Goal: Task Accomplishment & Management: Complete application form

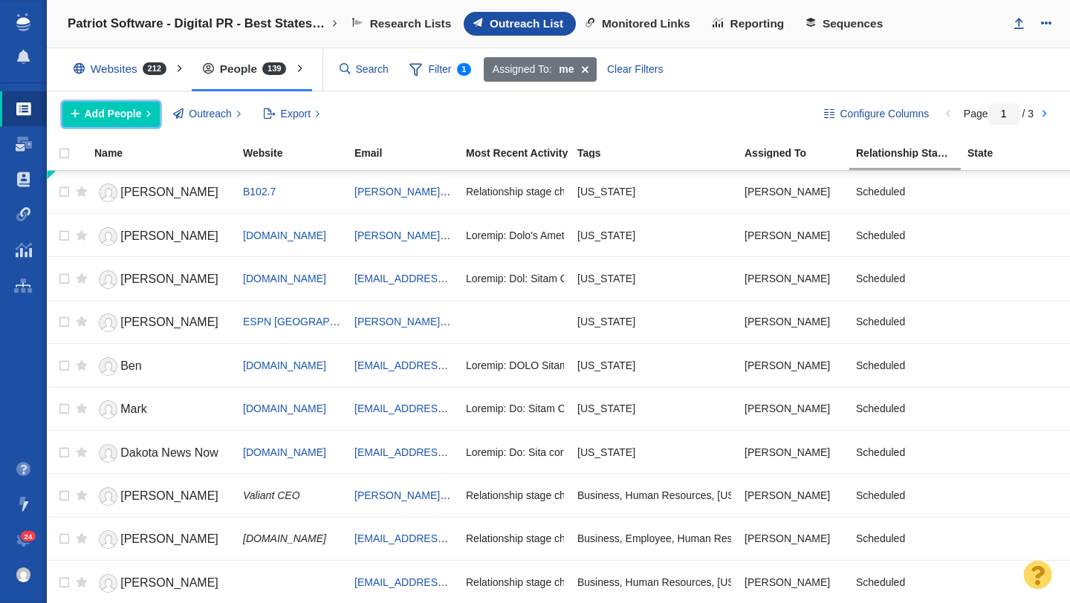
click at [126, 108] on span "Add People" at bounding box center [113, 114] width 57 height 16
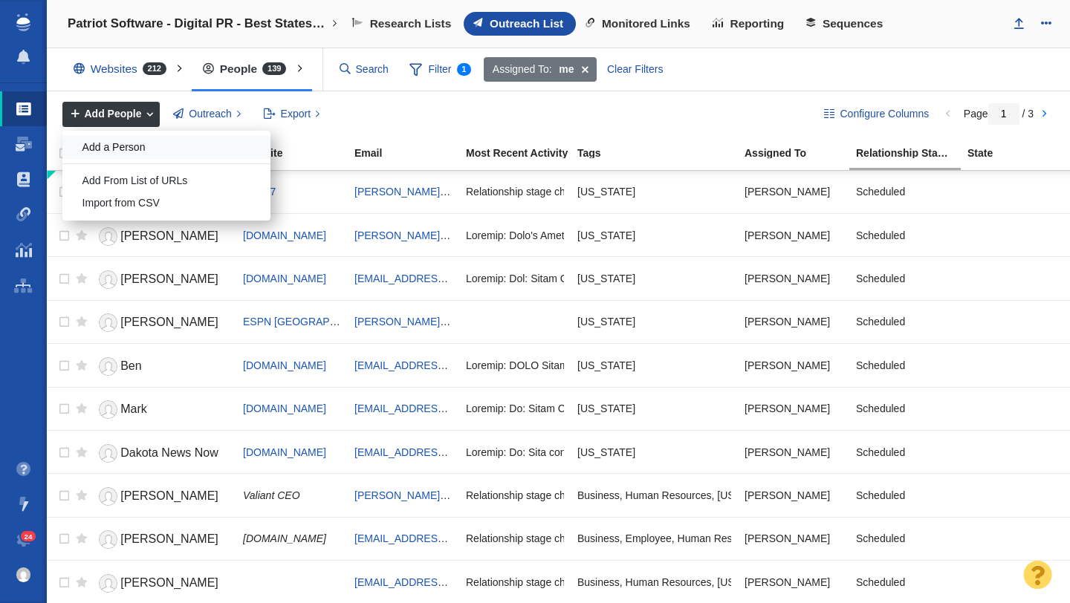
click at [137, 145] on div "Add a Person" at bounding box center [166, 147] width 208 height 23
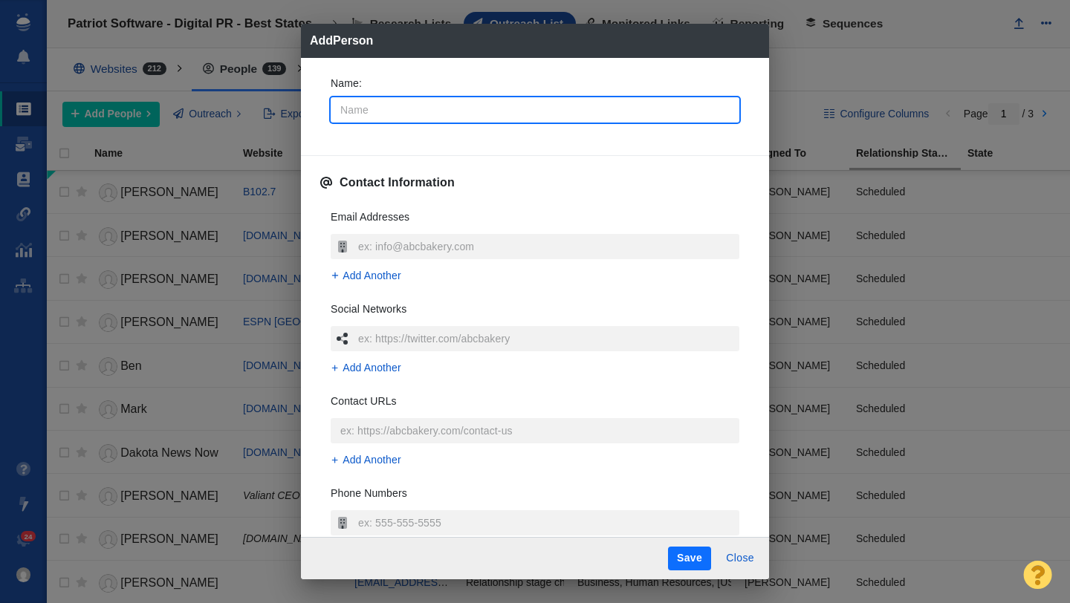
type input "S"
type textarea "x"
type input "Sa"
type textarea "x"
type input "Sar"
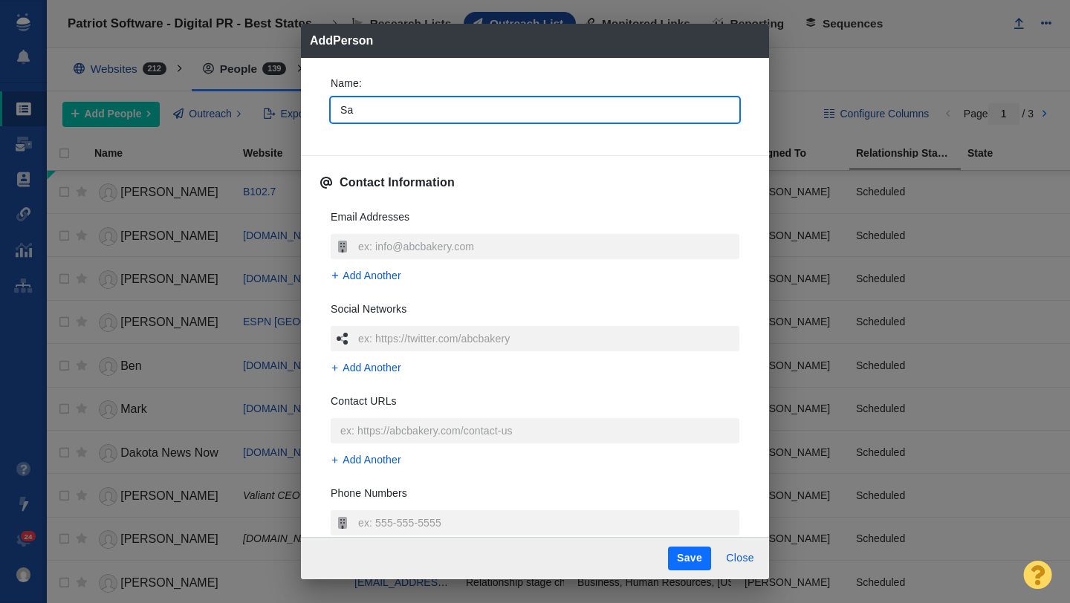
type textarea "x"
type input "[PERSON_NAME]"
type textarea "x"
type input "[PERSON_NAME]"
type textarea "x"
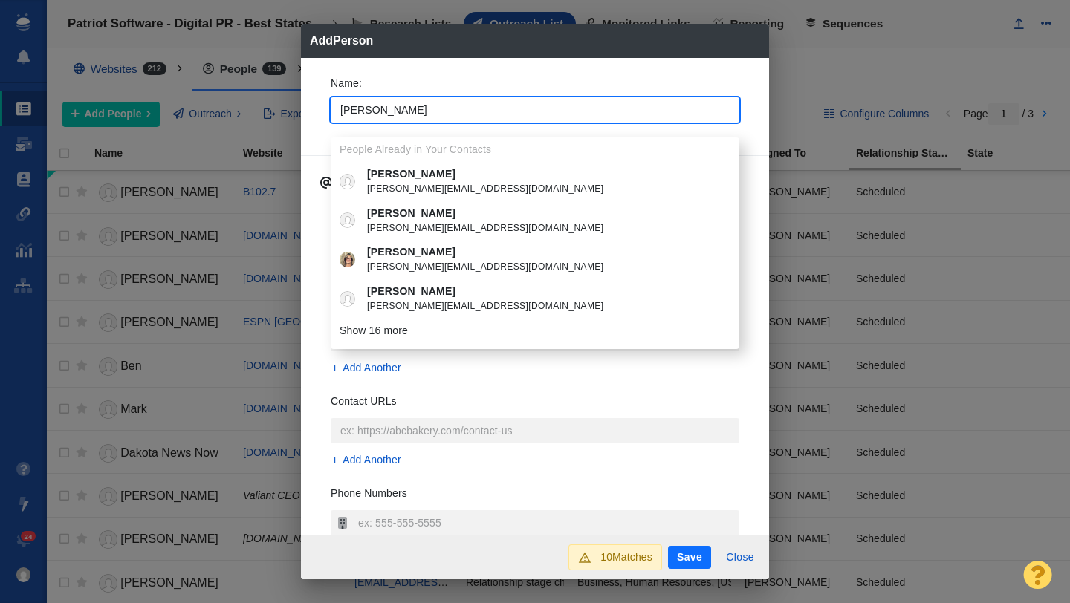
click at [389, 244] on p "[PERSON_NAME]" at bounding box center [545, 252] width 357 height 16
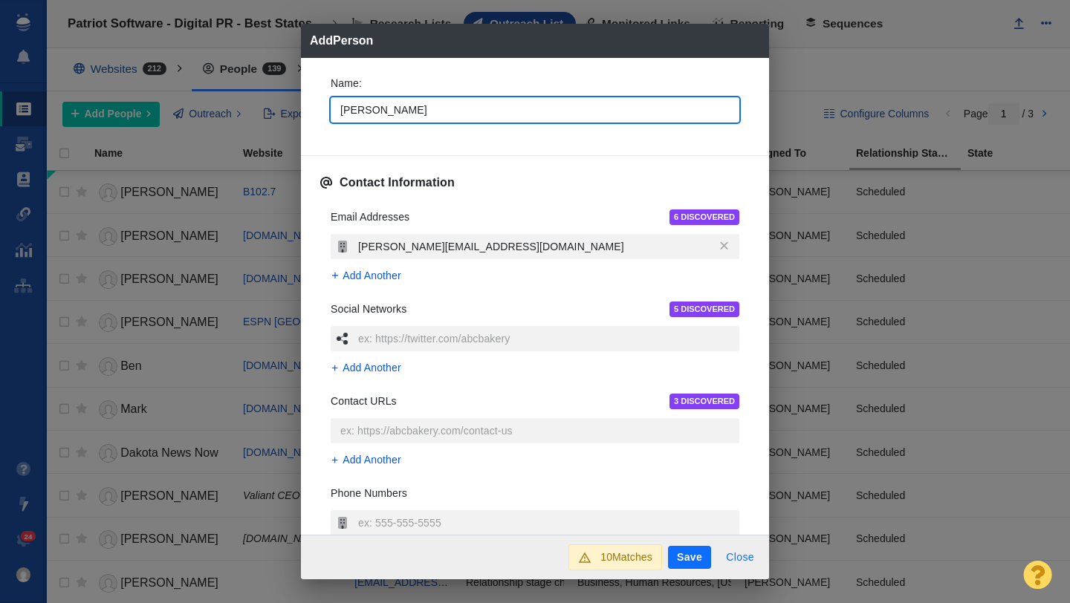
click at [743, 551] on button "Close" at bounding box center [740, 558] width 46 height 24
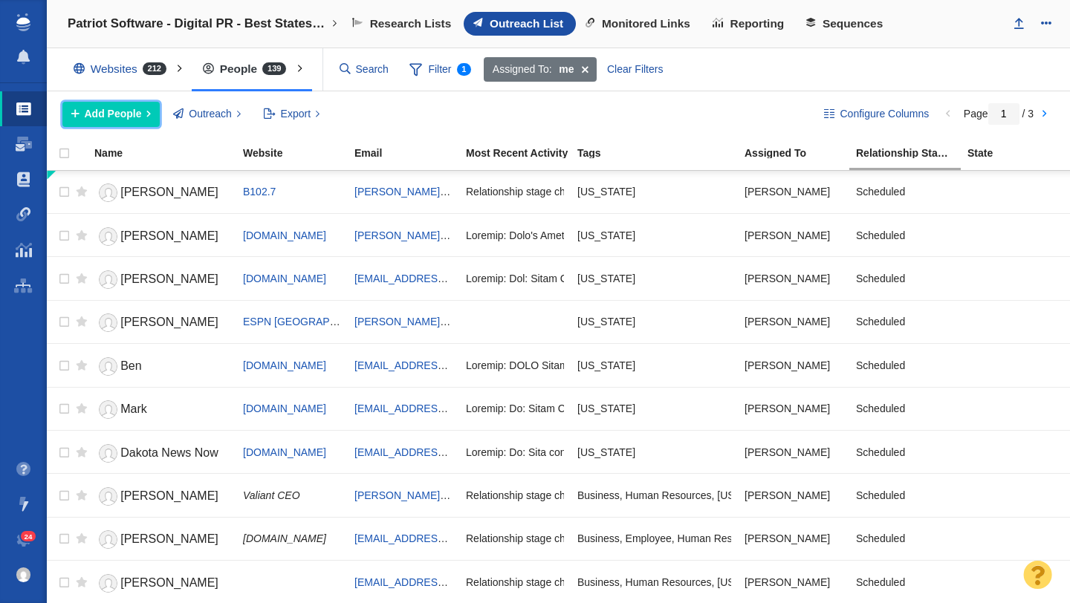
click at [132, 114] on span "Add People" at bounding box center [113, 114] width 57 height 16
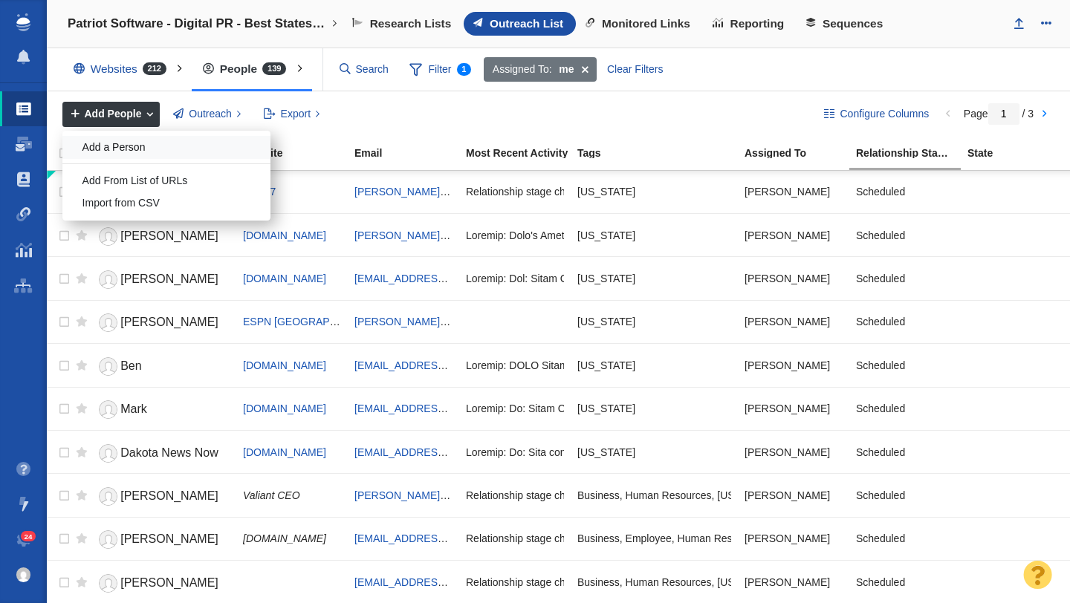
click at [152, 153] on div "Add a Person" at bounding box center [166, 147] width 208 height 23
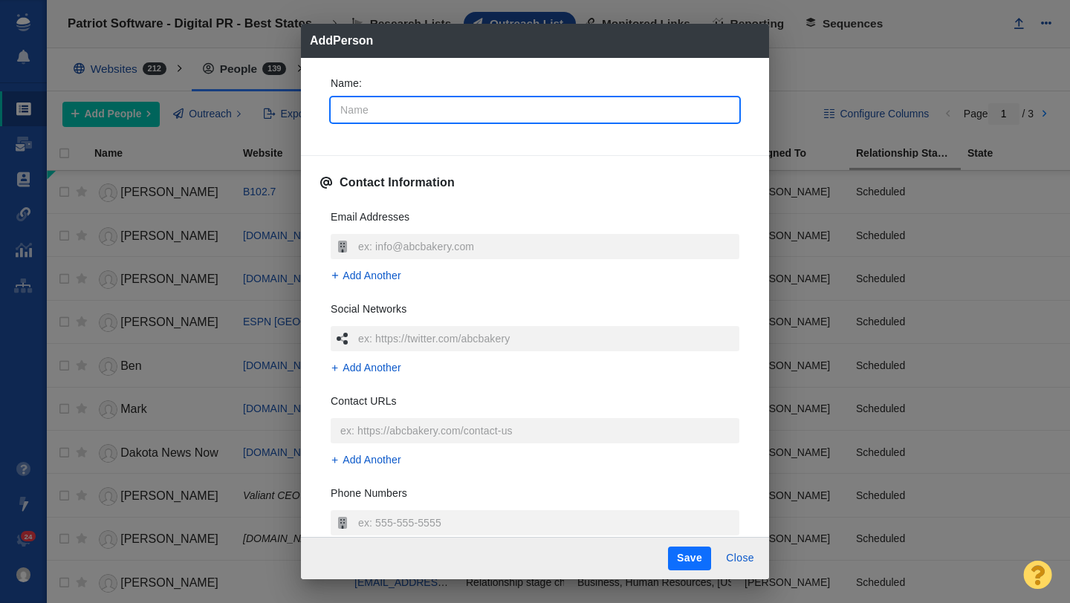
type input "S"
type textarea "x"
type input "Sa"
type textarea "x"
type input "Sar"
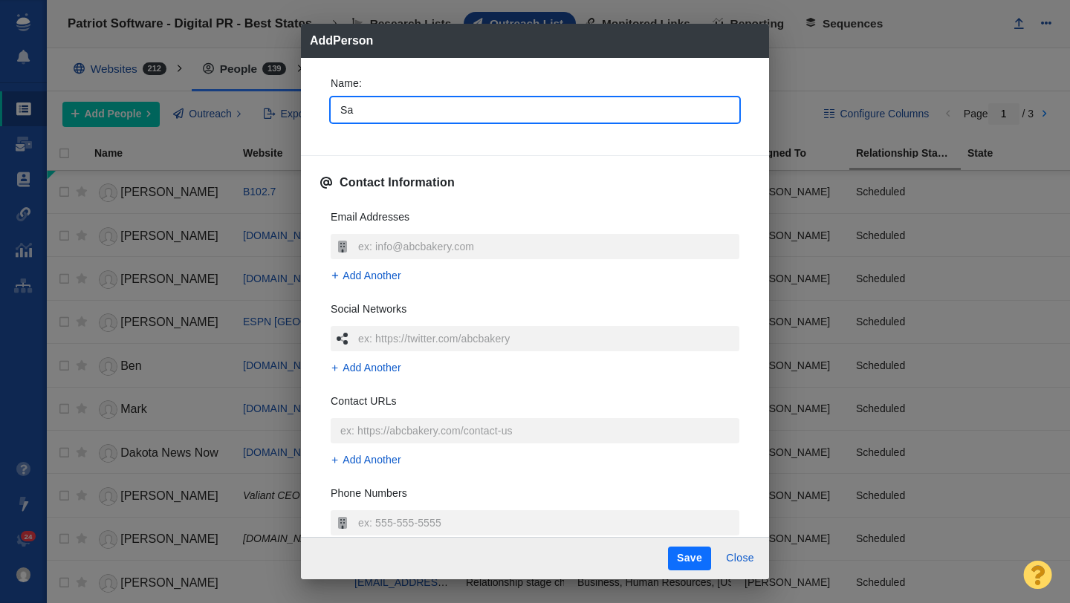
type textarea "x"
type input "[PERSON_NAME]"
type textarea "x"
type input "[PERSON_NAME]"
type textarea "x"
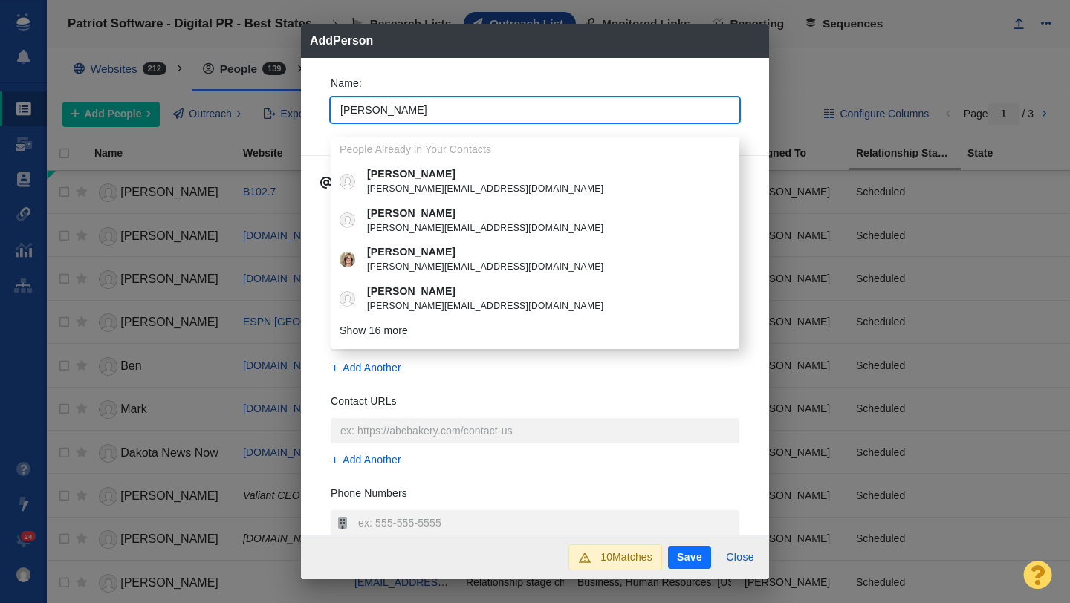
type input "[PERSON_NAME]"
type textarea "x"
click at [319, 83] on div "Name : [PERSON_NAME] People Already in Your Contacts [PERSON_NAME] [PERSON_NAME…" at bounding box center [535, 104] width 433 height 80
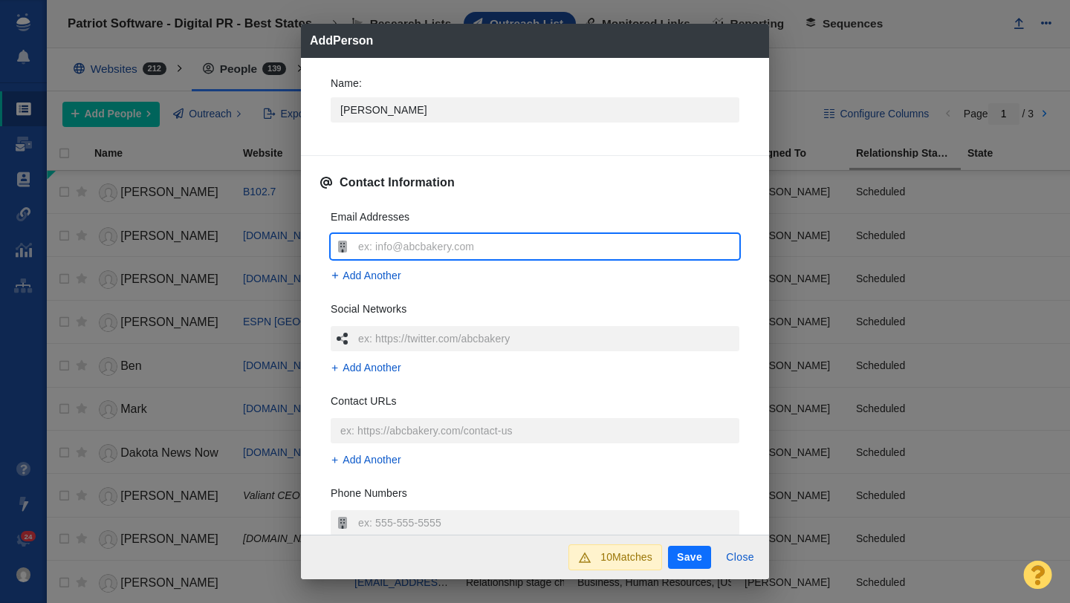
click at [398, 252] on input "text" at bounding box center [546, 246] width 385 height 25
type input "[EMAIL_ADDRESS][DOMAIN_NAME]"
type textarea "x"
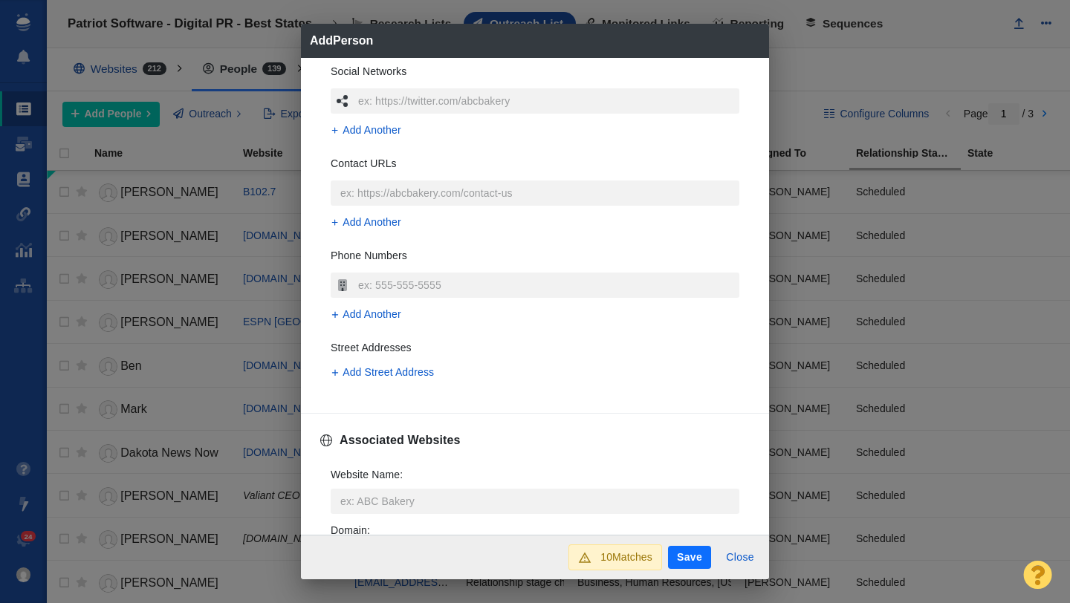
scroll to position [259, 0]
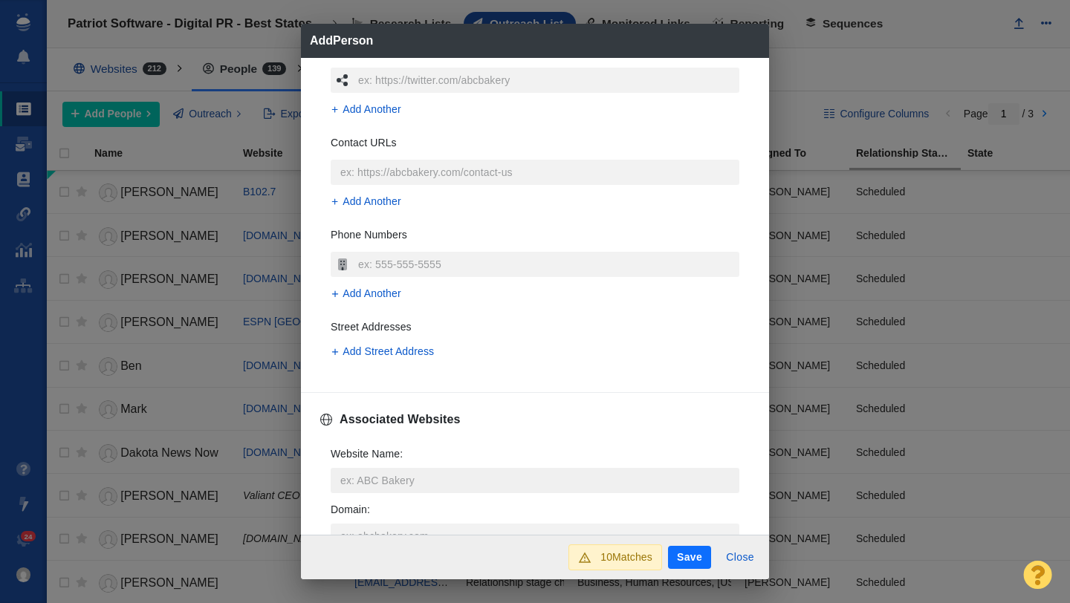
type input "[EMAIL_ADDRESS][DOMAIN_NAME]"
click at [375, 476] on input "Website Name :" at bounding box center [535, 480] width 409 height 25
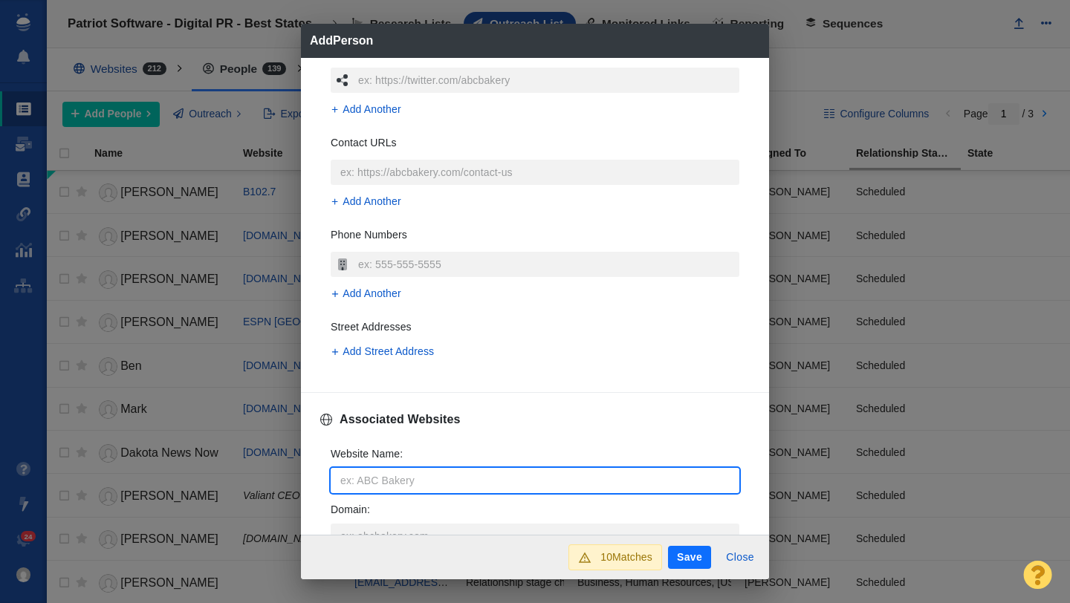
type input "b"
type textarea "x"
type input "be"
type textarea "x"
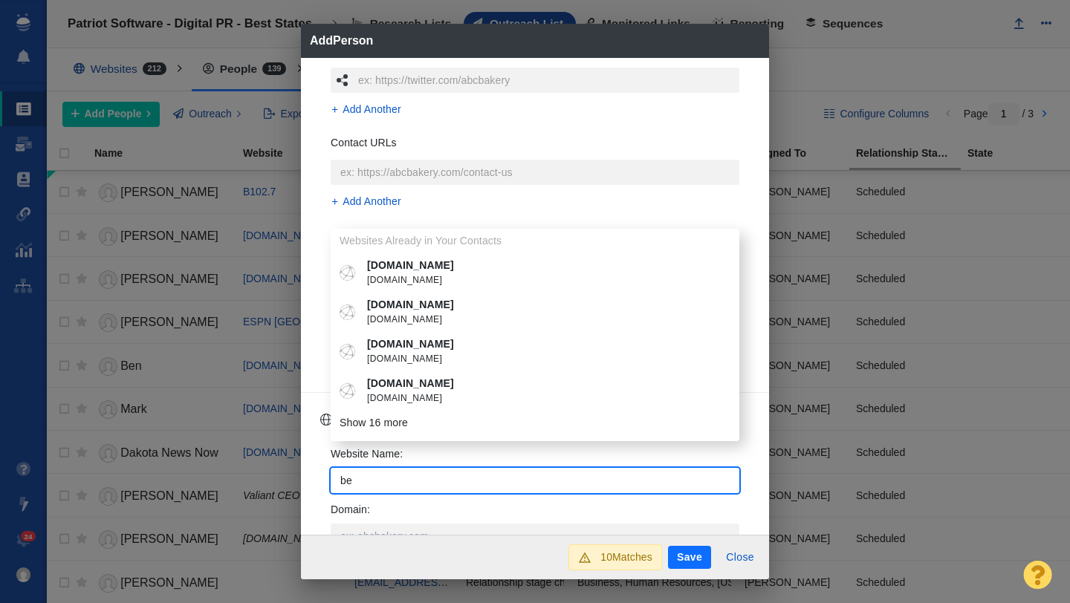
type input "bel"
type textarea "x"
type input "bell"
type textarea "x"
type input "belli"
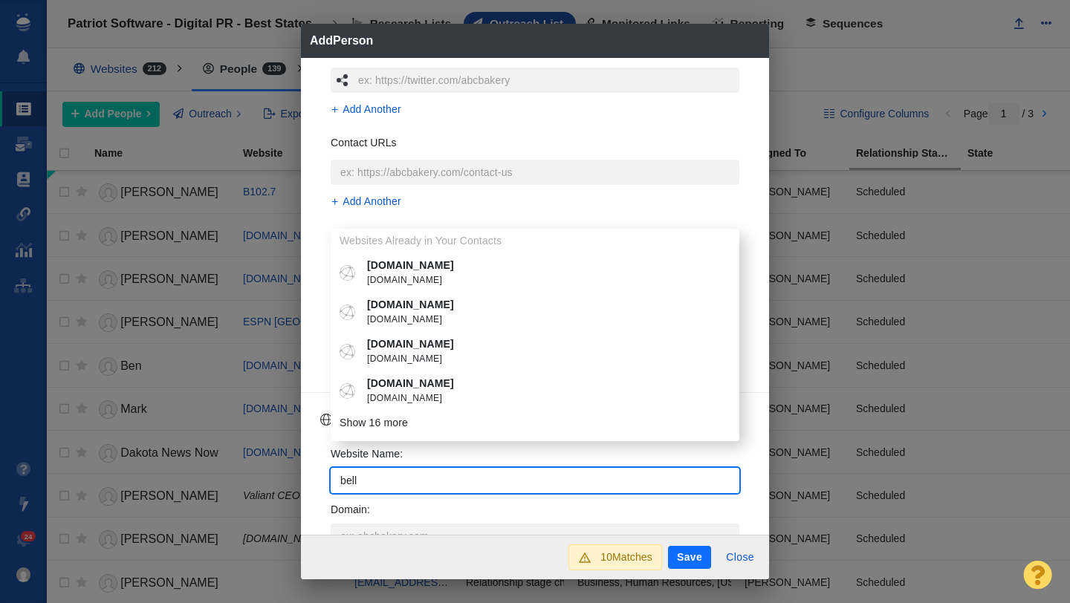
type textarea "x"
type input "[PERSON_NAME]"
type textarea "x"
type input "belling"
type textarea "x"
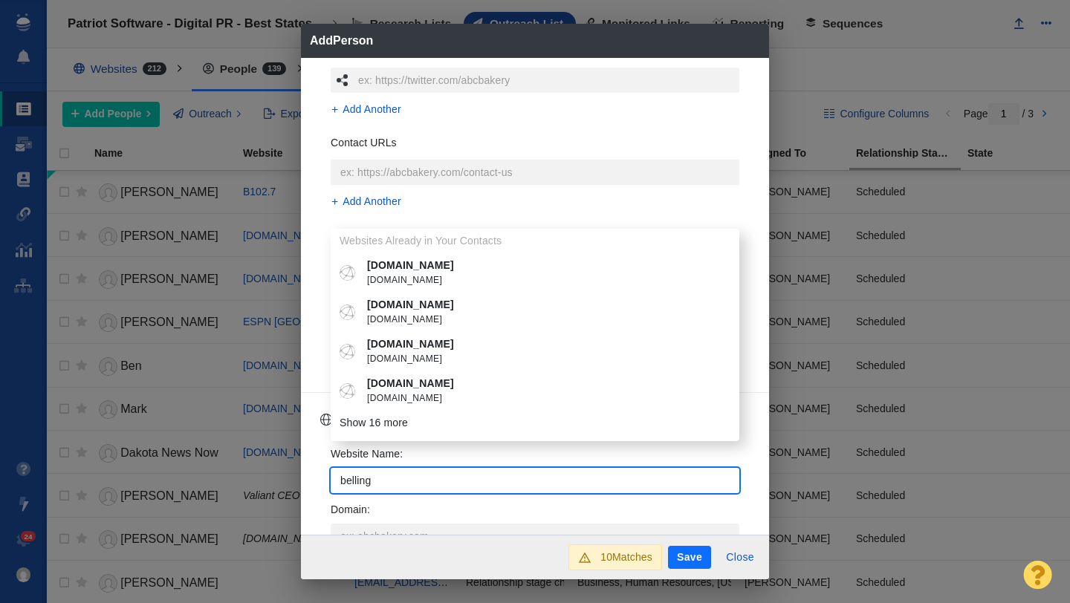
type input "bellingh"
type textarea "x"
type input "bellingha"
type textarea "x"
type input "bellingham"
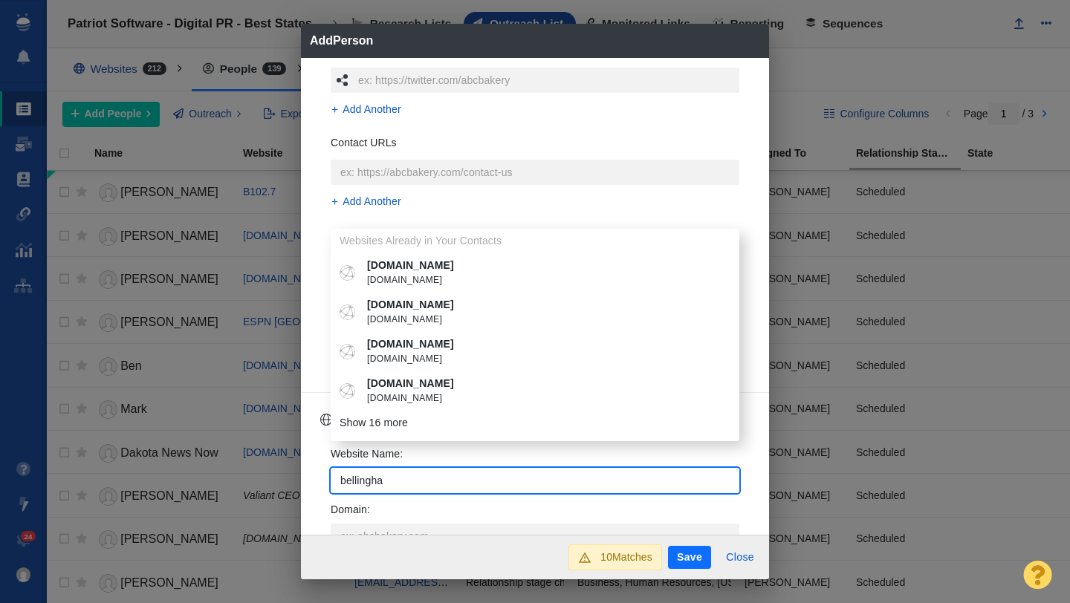
type textarea "x"
type input "bellinghamhera"
type textarea "x"
type input "bellinghamheral"
type textarea "x"
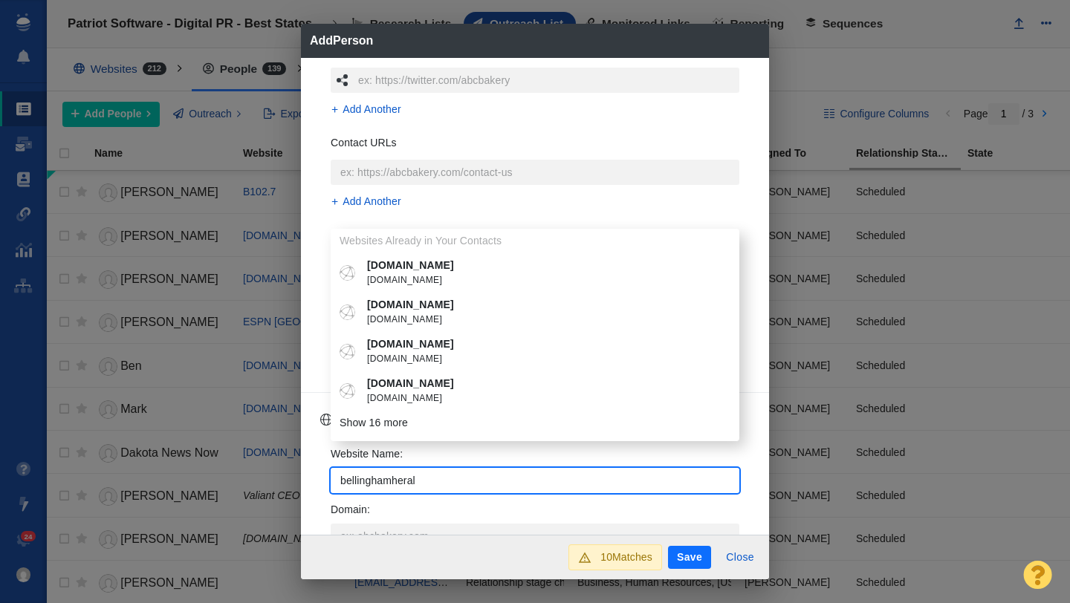
type input "bellinghamherald"
type textarea "x"
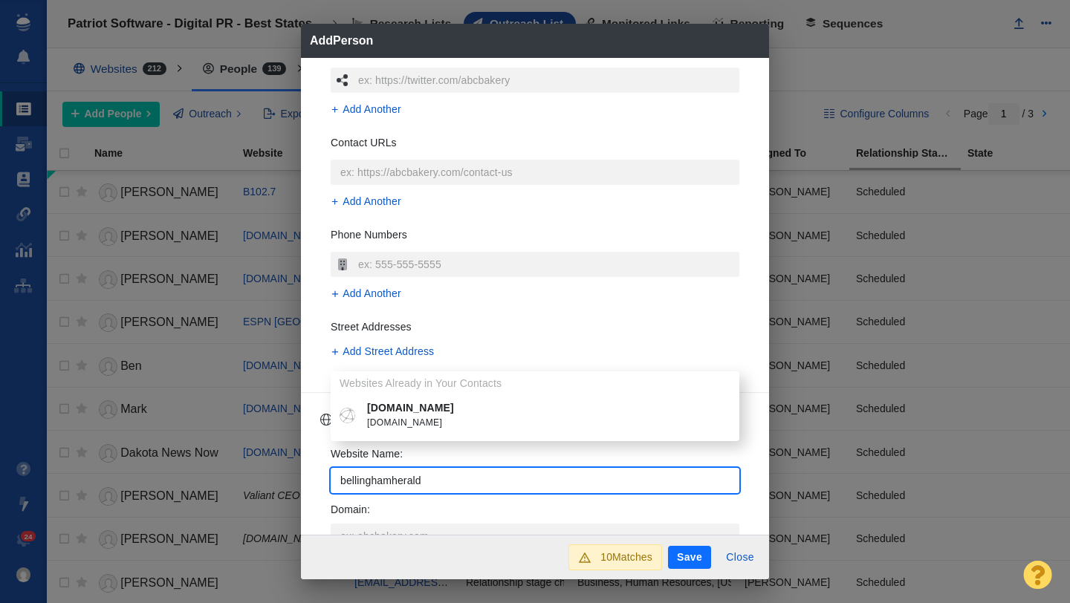
type input "bellinghamherald"
click at [444, 404] on p "[DOMAIN_NAME]" at bounding box center [545, 409] width 357 height 16
type textarea "x"
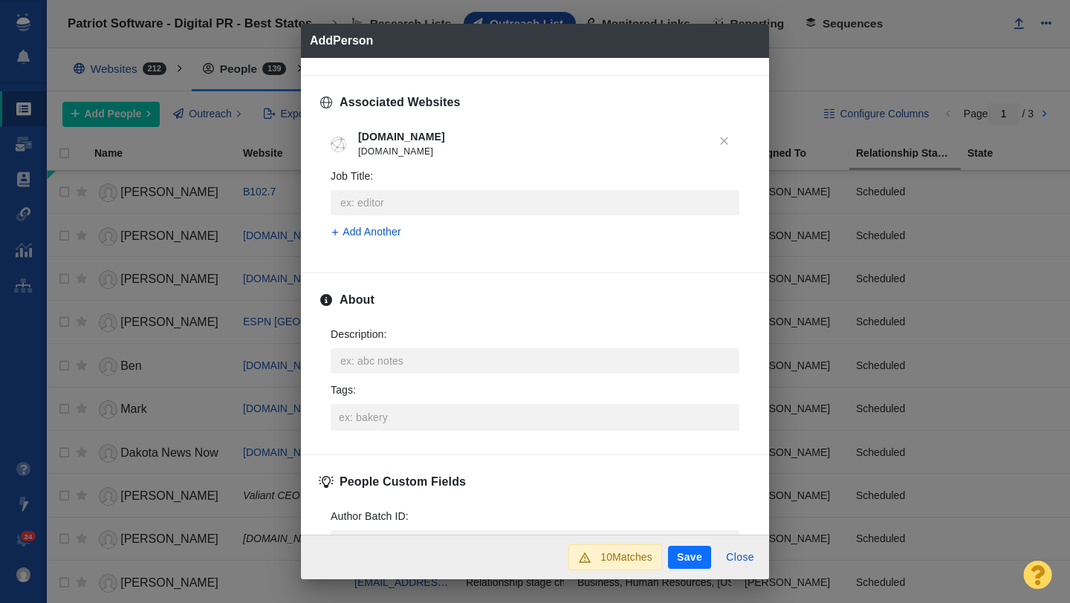
scroll to position [580, 0]
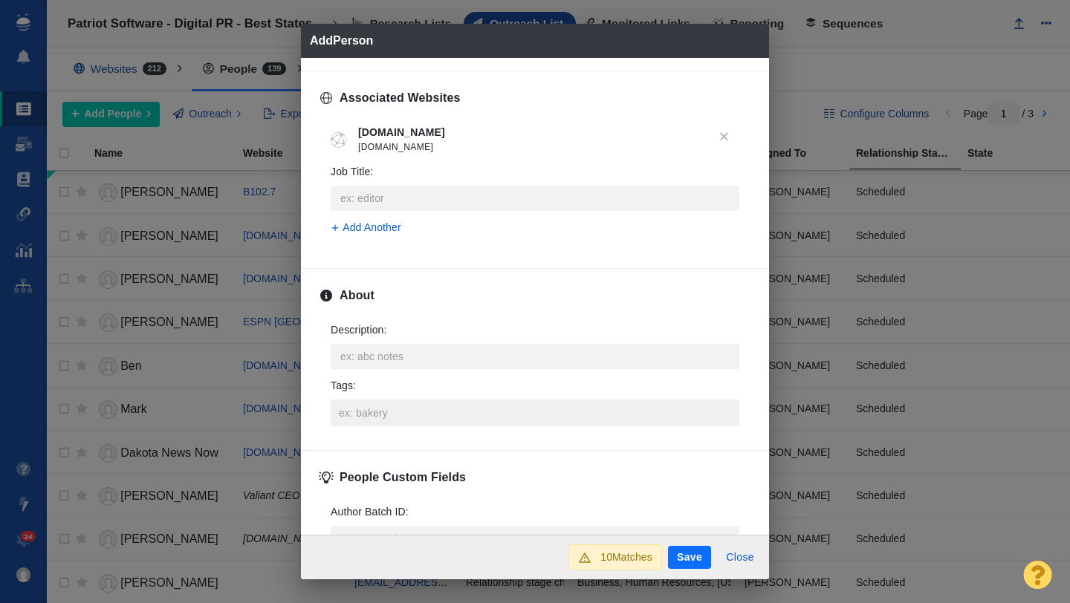
click at [398, 413] on input "Tags :" at bounding box center [535, 413] width 400 height 27
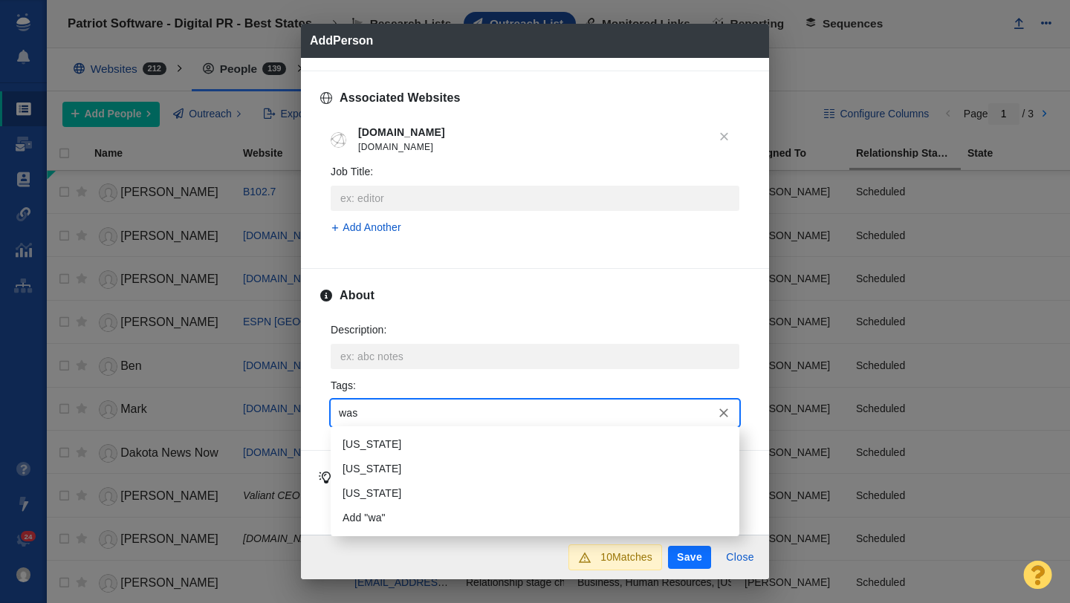
type input "wash"
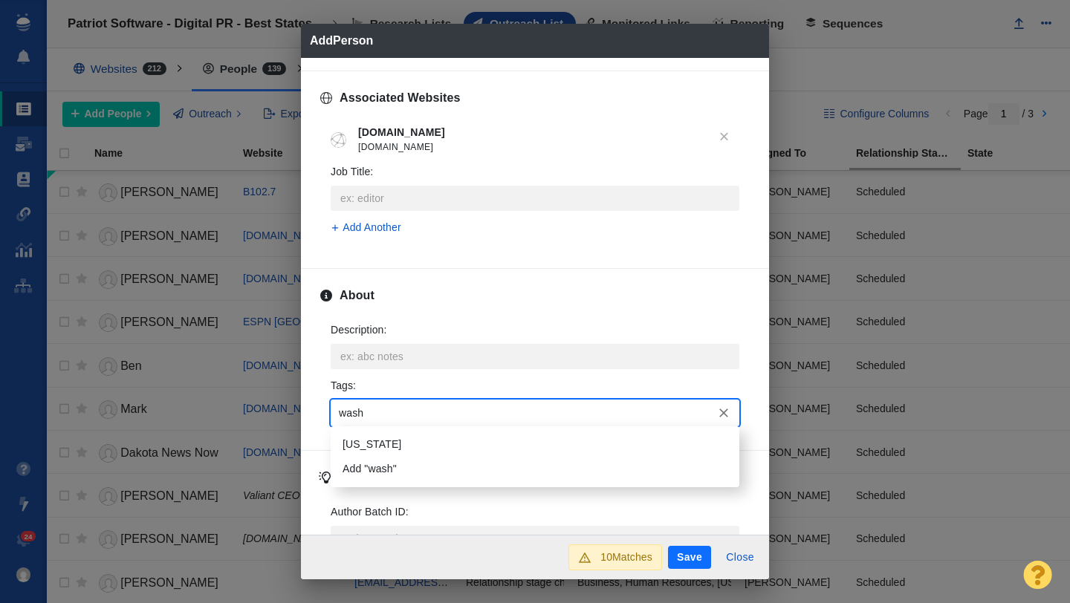
click at [392, 437] on li "[US_STATE]" at bounding box center [535, 445] width 409 height 25
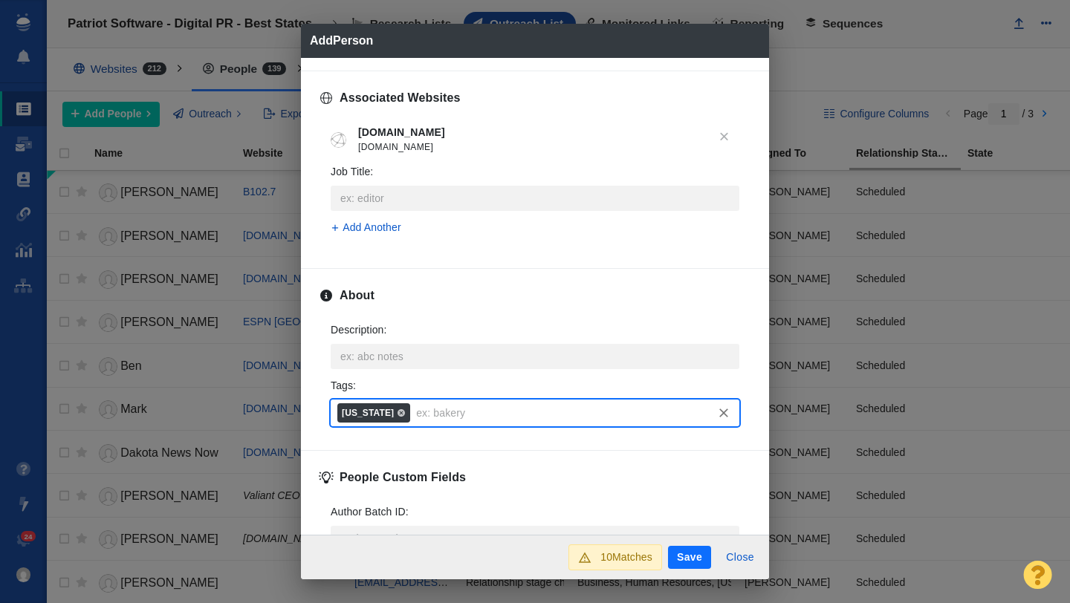
click at [695, 557] on button "Save" at bounding box center [689, 558] width 43 height 24
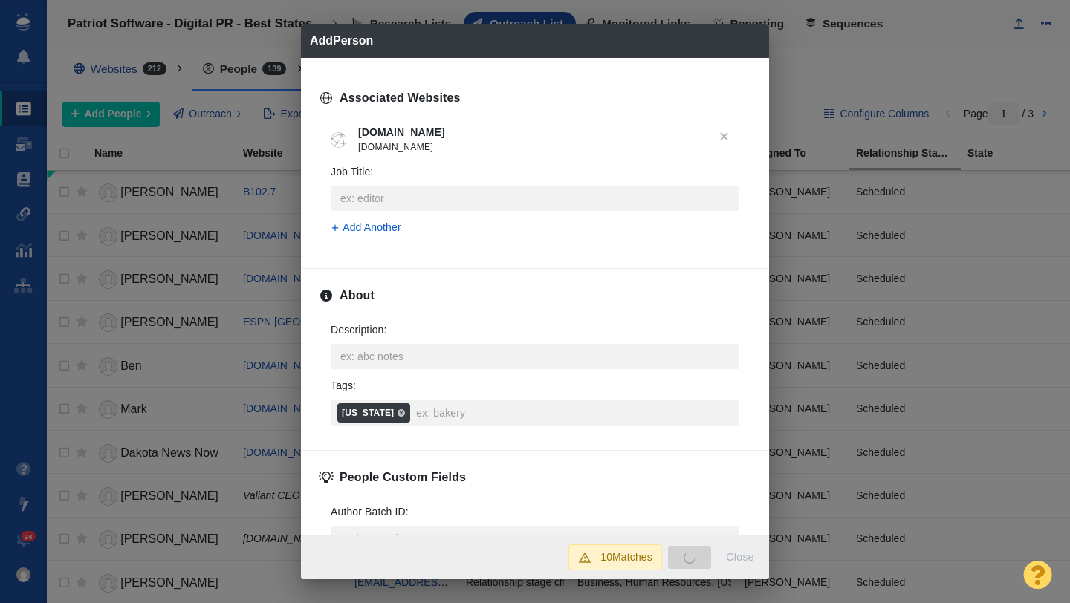
type textarea "x"
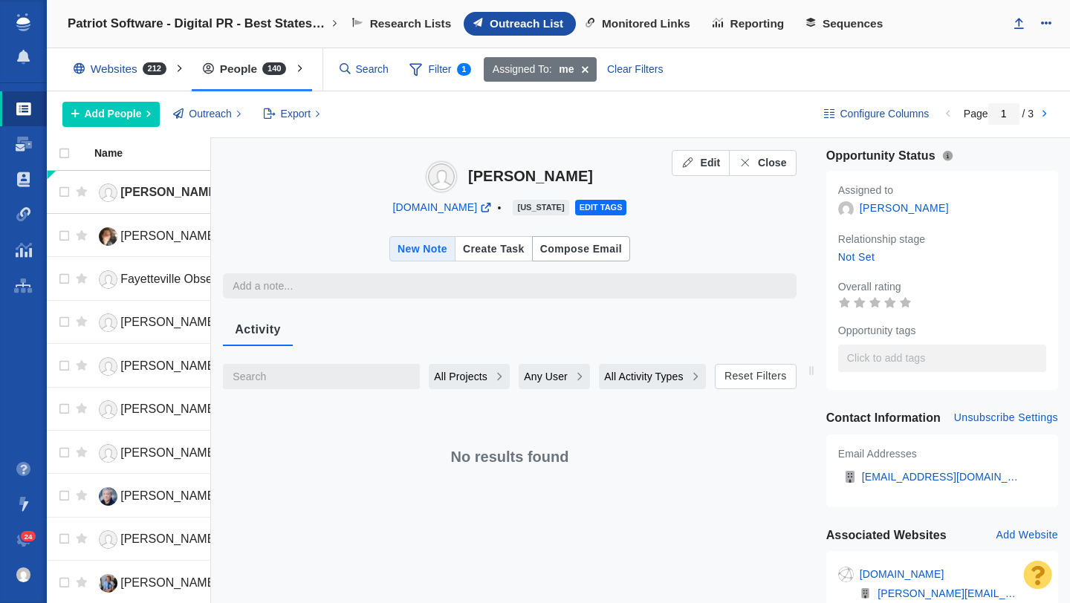
click at [602, 242] on div "Compose Email" at bounding box center [581, 249] width 82 height 19
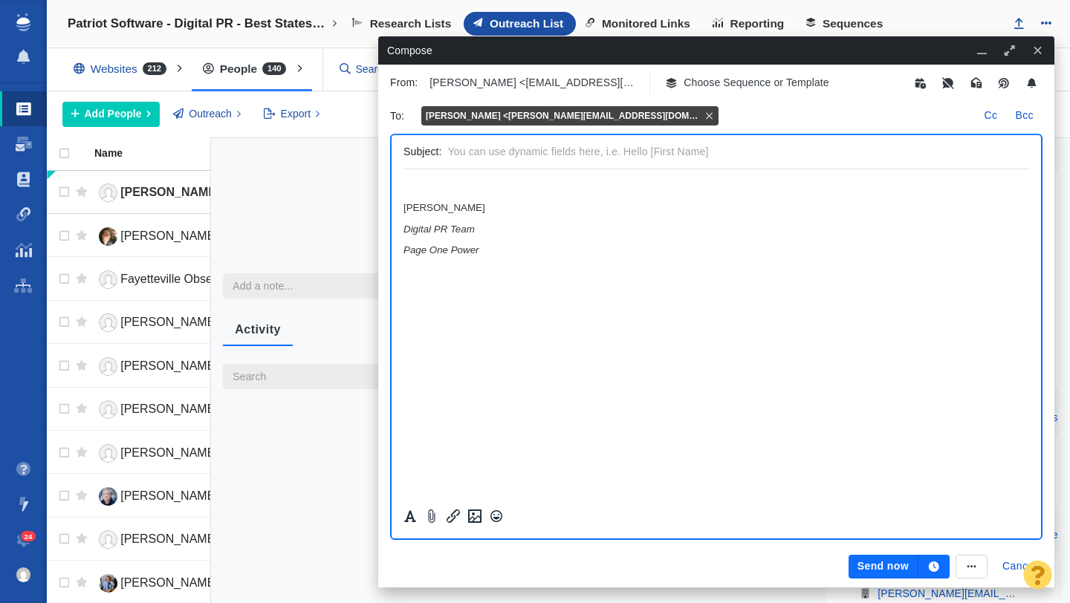
scroll to position [0, 0]
click at [697, 86] on p "Choose Sequence or Template" at bounding box center [757, 83] width 146 height 16
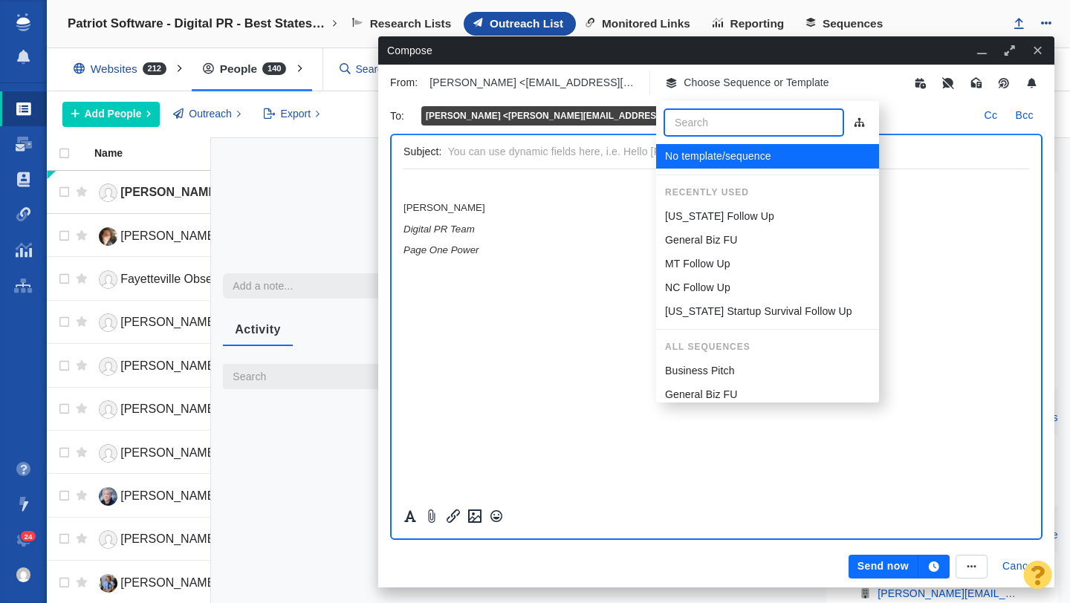
click at [702, 310] on p "[US_STATE] Startup Survival Follow Up" at bounding box center [758, 312] width 187 height 16
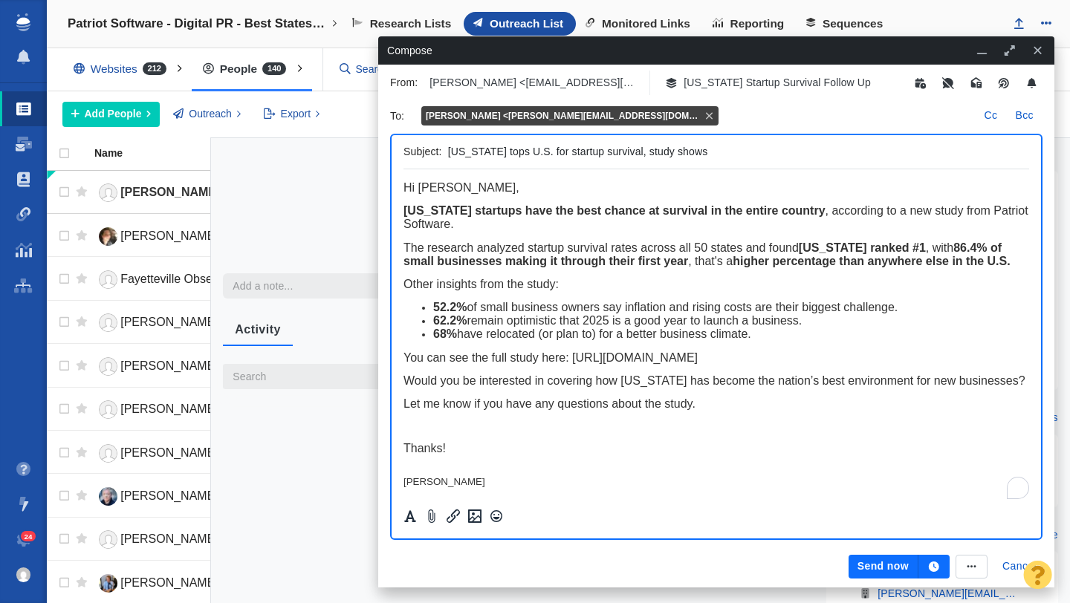
click at [875, 573] on button "Send now" at bounding box center [884, 567] width 70 height 24
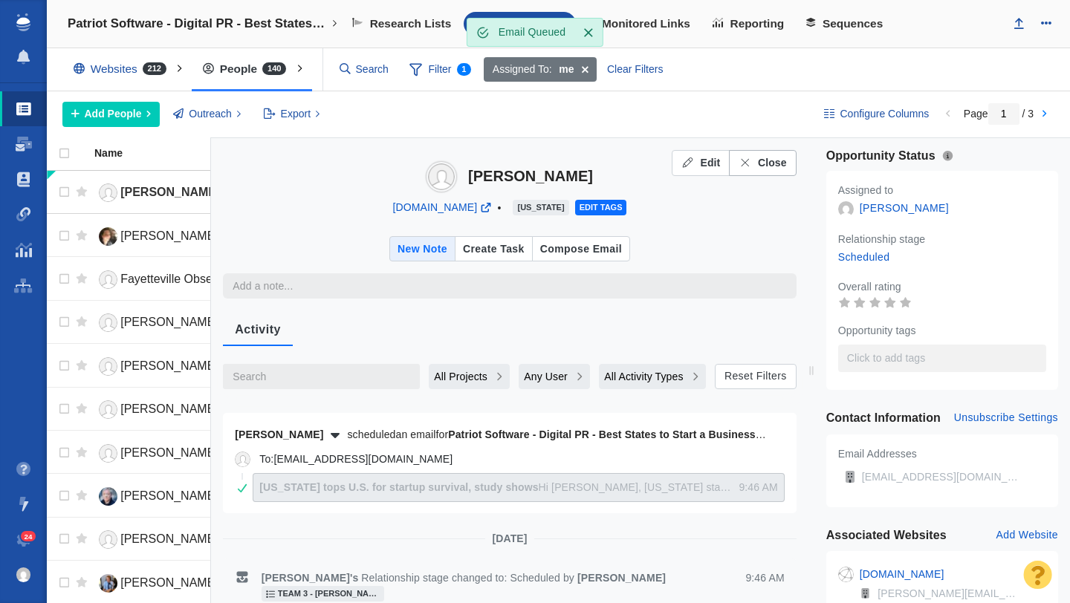
type textarea "x"
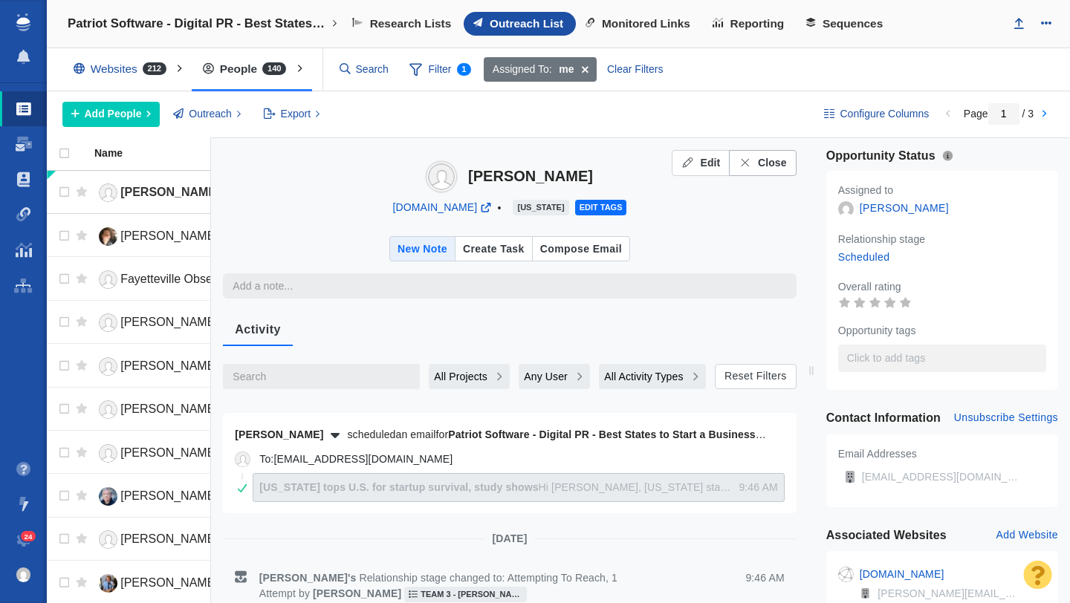
click at [774, 170] on span "Close" at bounding box center [772, 163] width 29 height 16
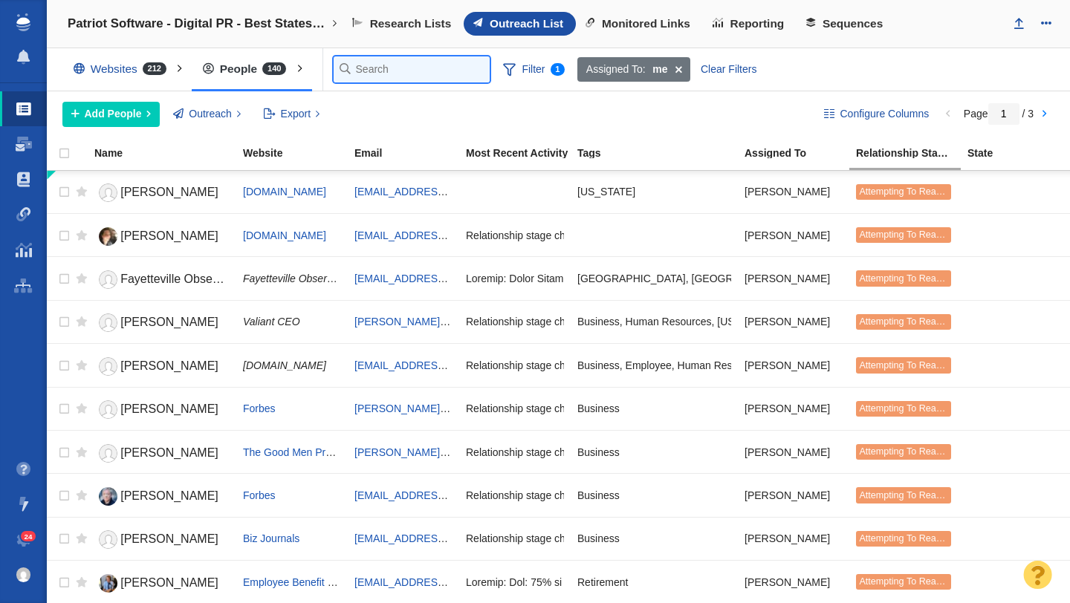
click at [359, 70] on input "text" at bounding box center [412, 69] width 156 height 26
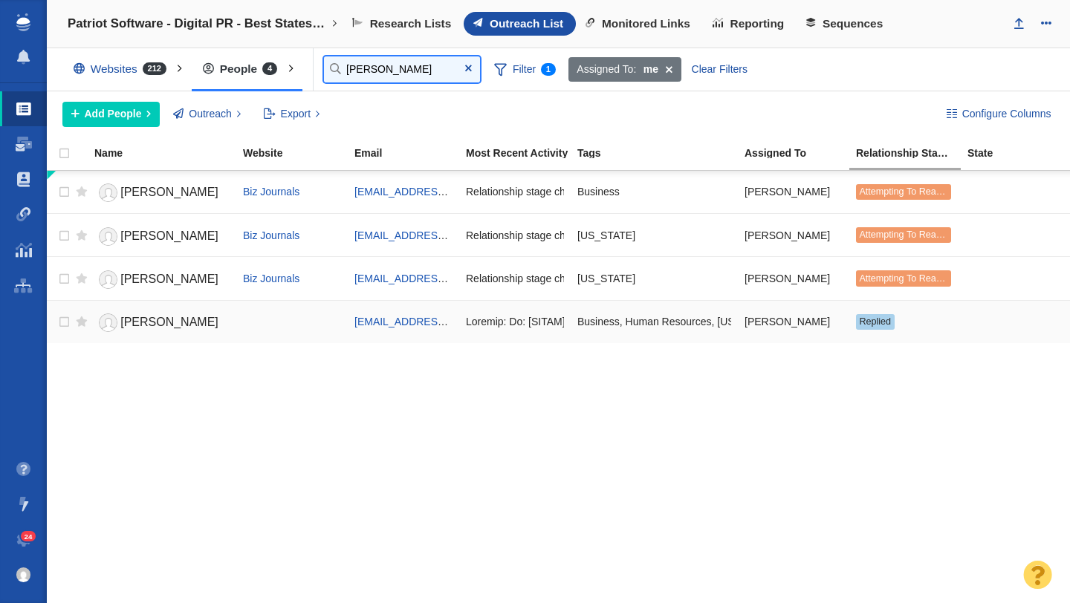
type input "[PERSON_NAME]"
click at [161, 320] on span "[PERSON_NAME]" at bounding box center [169, 322] width 98 height 13
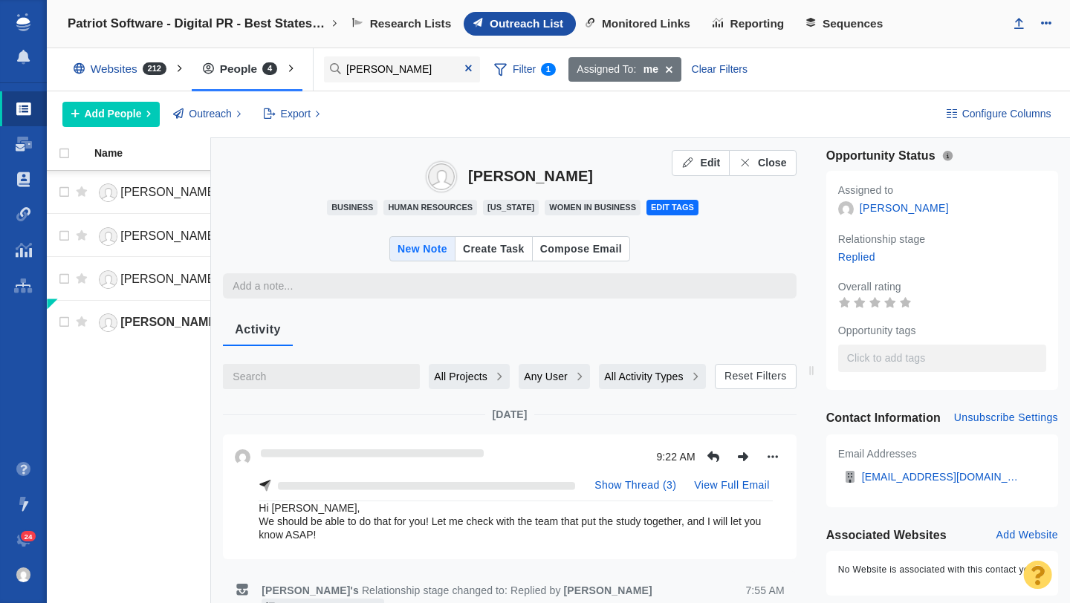
type textarea "x"
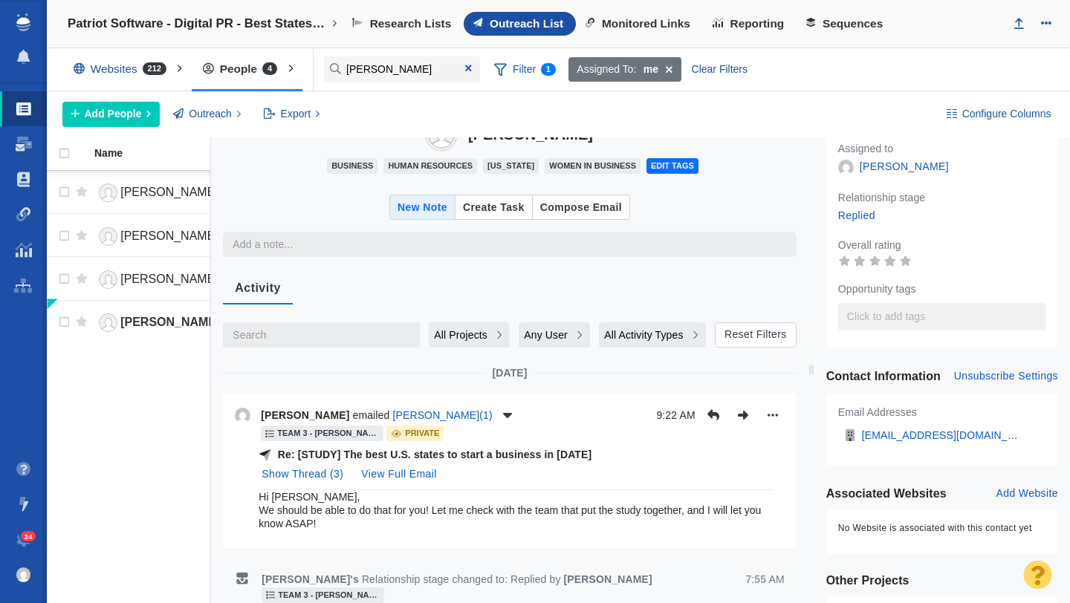
scroll to position [7, 0]
